Goal: Feedback & Contribution: Submit feedback/report problem

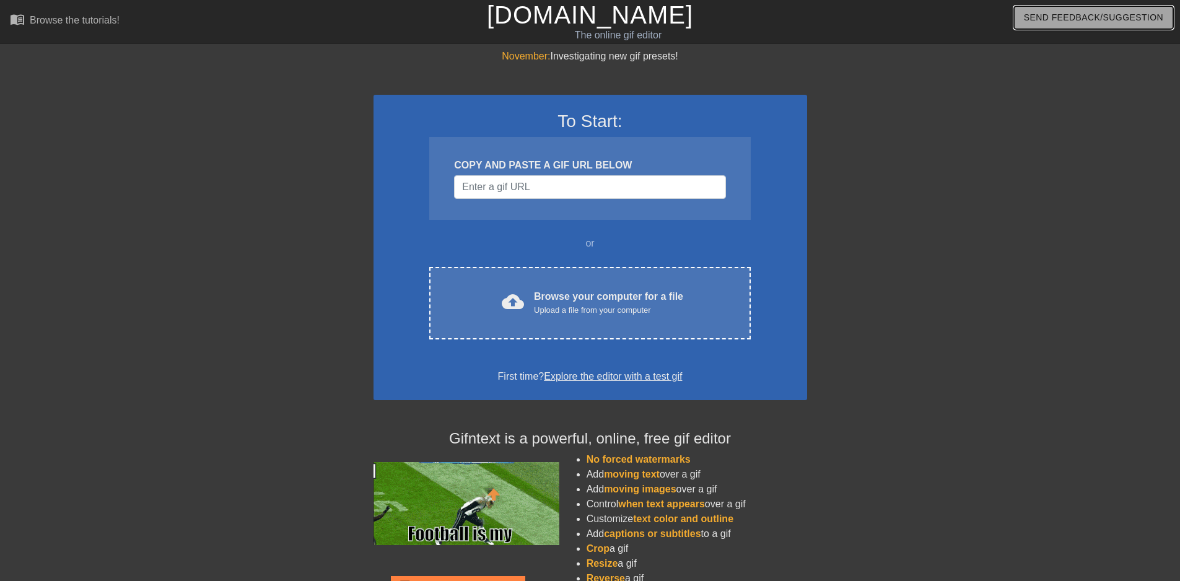
click at [1065, 19] on span "Send Feedback/Suggestion" at bounding box center [1093, 17] width 139 height 15
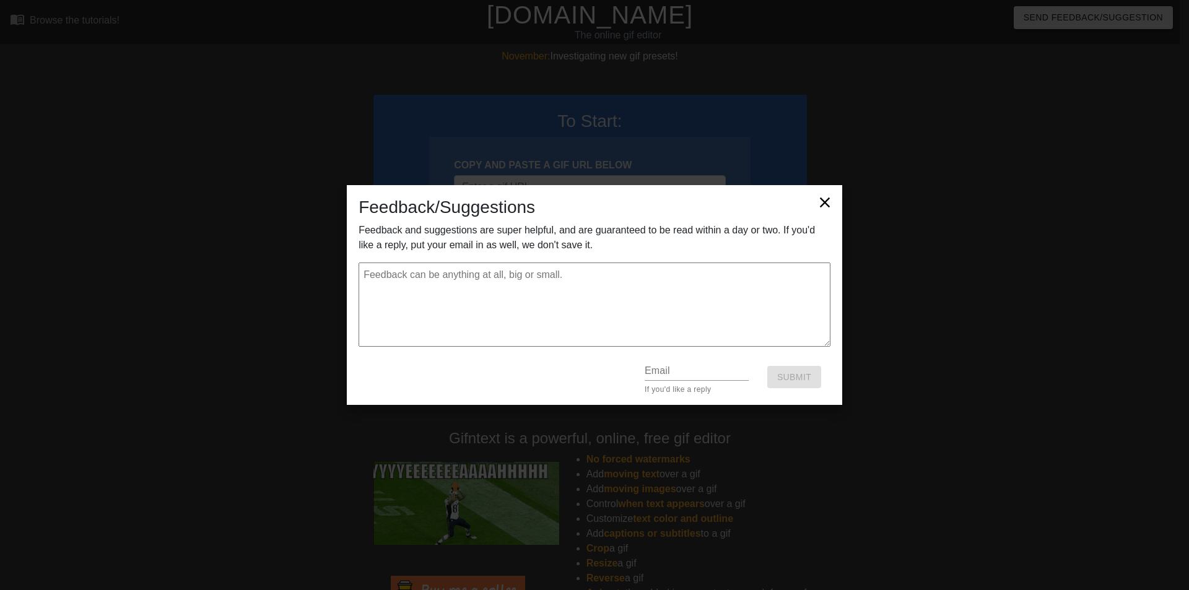
click at [462, 317] on textarea at bounding box center [595, 305] width 472 height 84
paste textarea "Hello, My name is [PERSON_NAME] from Infolinks Media and I would like to reach …"
type textarea "Hello, My name is [PERSON_NAME] from Infolinks Media and I would like to reach …"
type textarea "x"
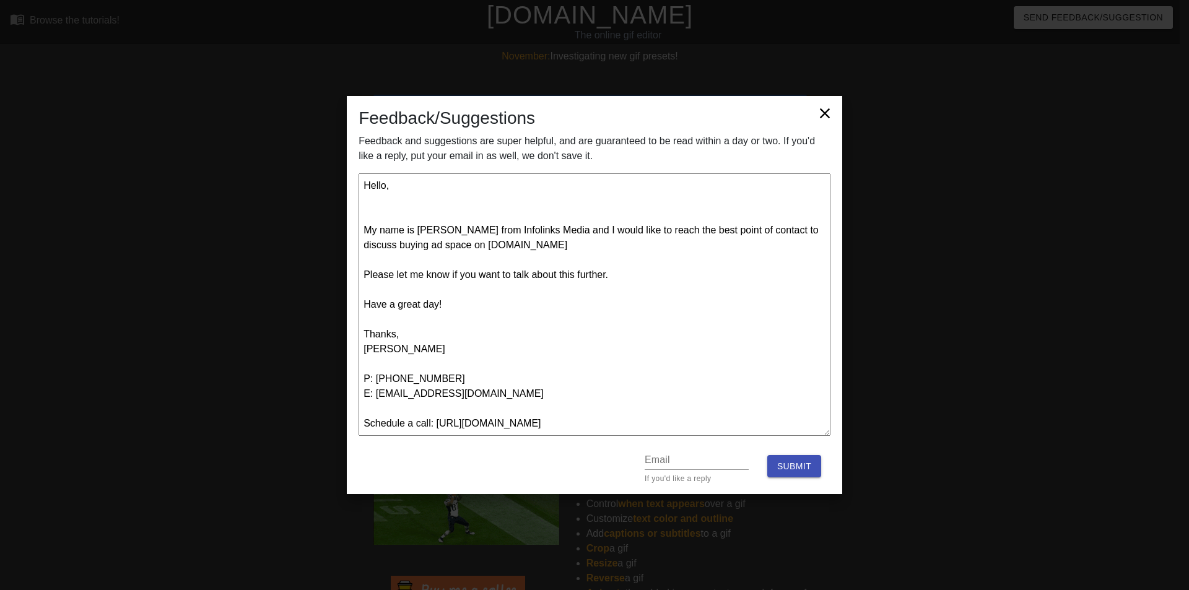
type textarea "Hello, My name is [PERSON_NAME] from Infolinks Media and I would like to reach …"
click at [702, 455] on input "text" at bounding box center [697, 460] width 104 height 20
type input "[EMAIL_ADDRESS][DOMAIN_NAME]"
type textarea "x"
click at [482, 334] on textarea "Hello, My name is [PERSON_NAME] from Infolinks Media and I would like to reach …" at bounding box center [595, 304] width 472 height 263
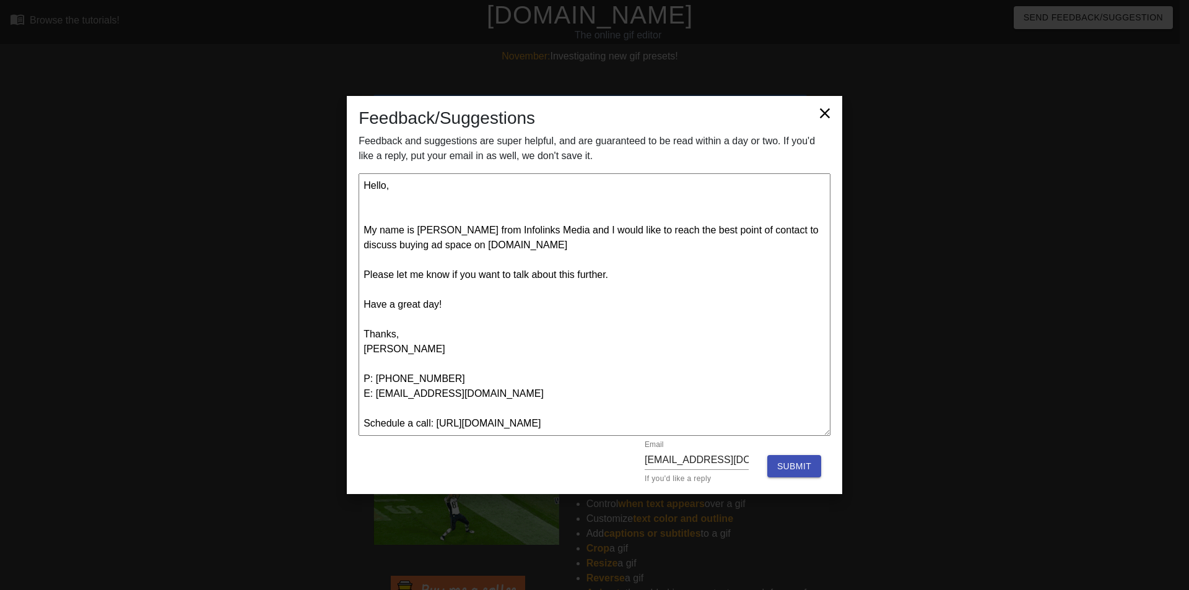
paste textarea "fntext"
type textarea "Hello, My name is [PERSON_NAME] from Infolinks Media and I would like to reach …"
type textarea "x"
type textarea "Hello, My name is [PERSON_NAME] from Infolinks Media and I would like to reach …"
click at [801, 466] on span "Submit" at bounding box center [794, 466] width 34 height 15
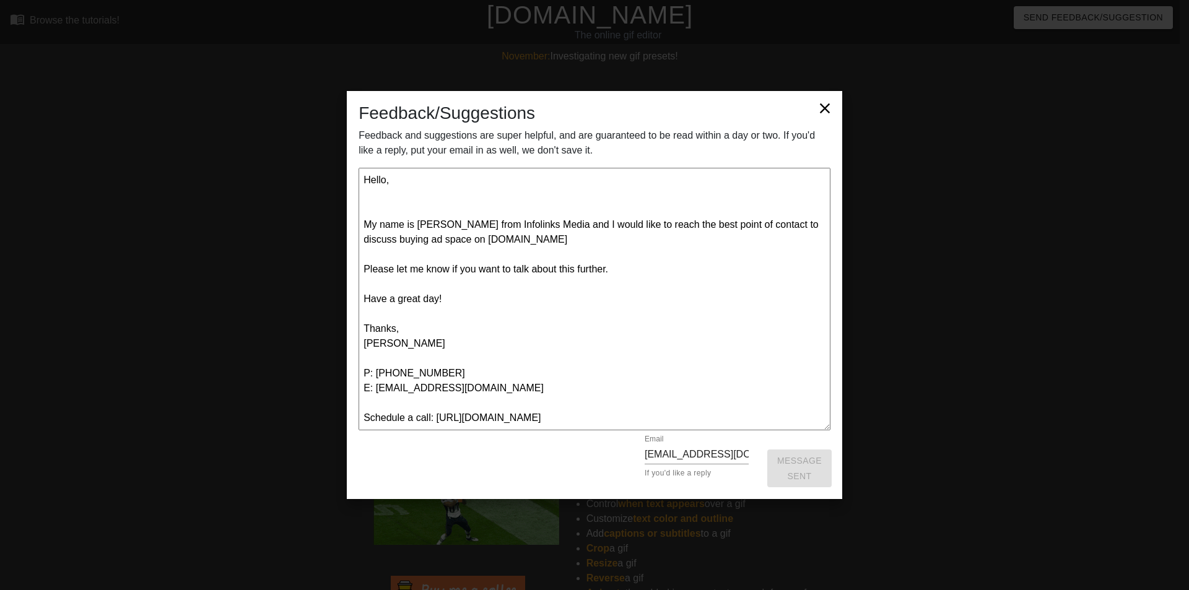
type textarea "x"
